Goal: Task Accomplishment & Management: Use online tool/utility

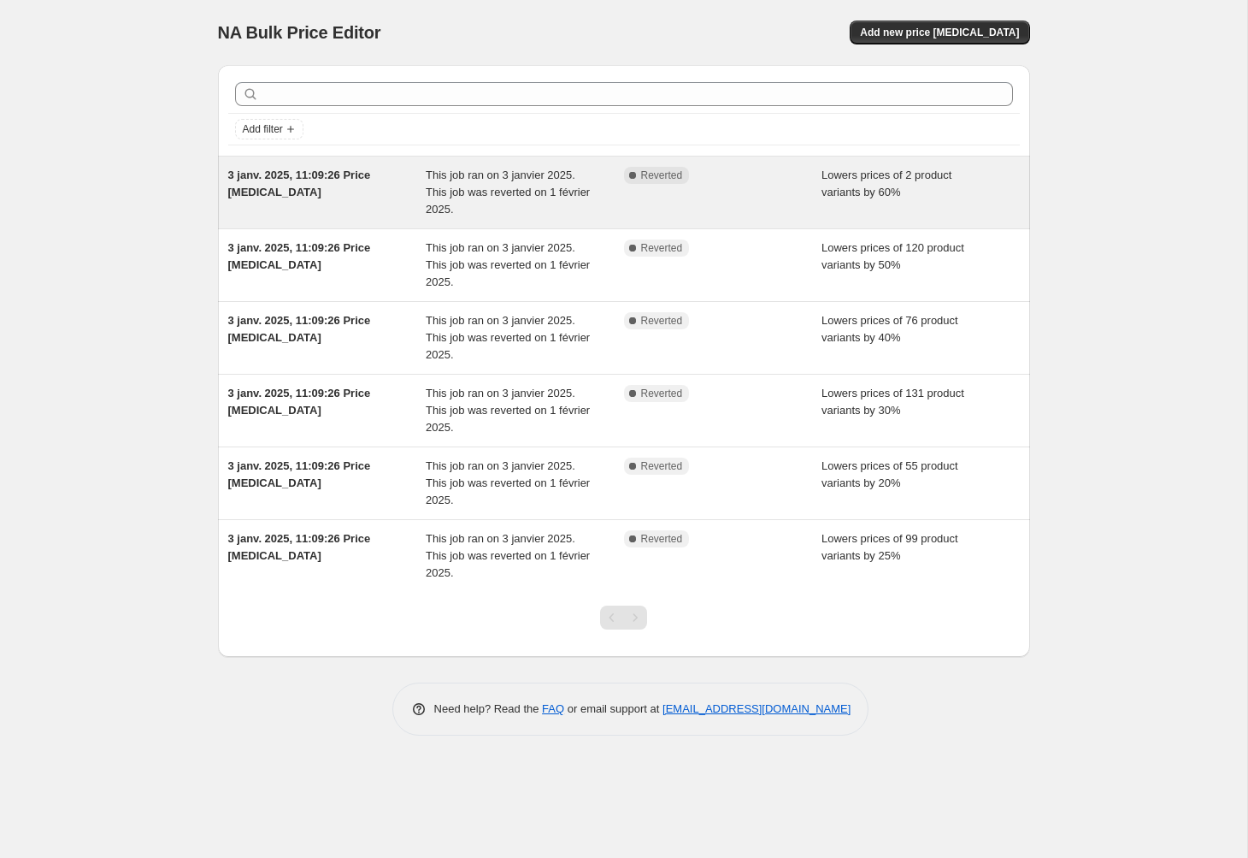
click at [524, 206] on div "This job ran on 3 janvier 2025. This job was reverted on 1 février 2025." at bounding box center [525, 192] width 198 height 51
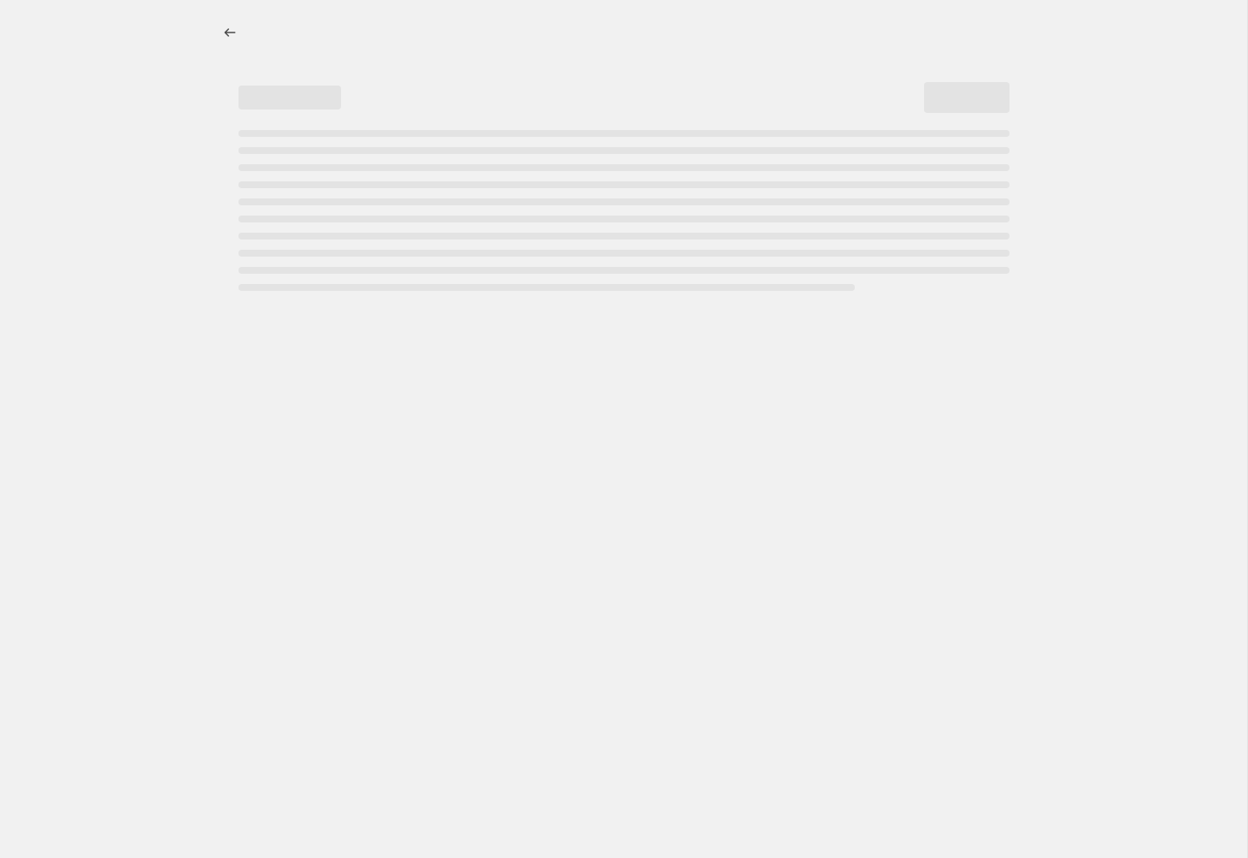
select select "percentage"
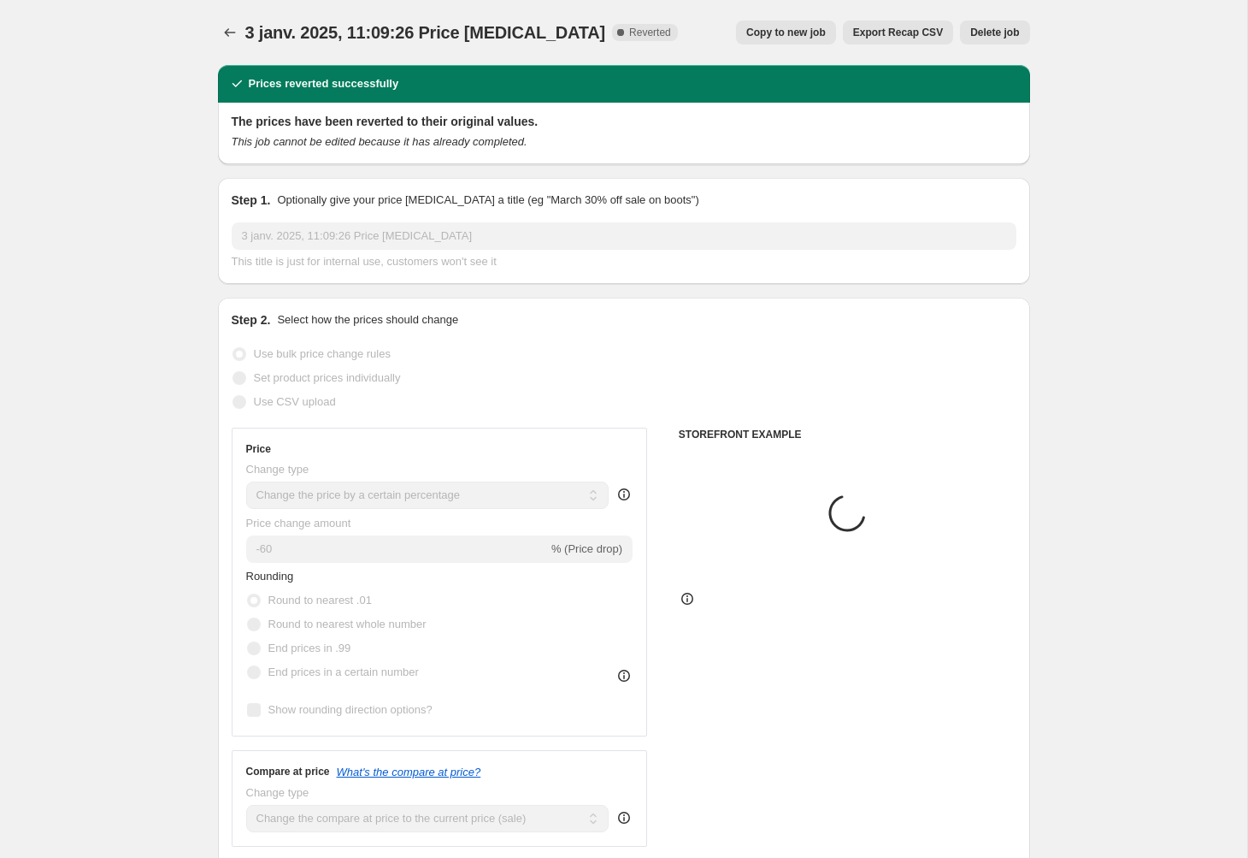
select select "collection"
